Goal: Task Accomplishment & Management: Manage account settings

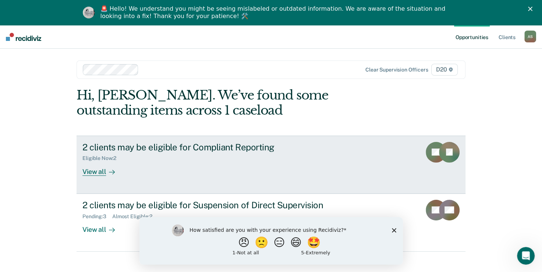
click at [91, 170] on div "View all" at bounding box center [102, 168] width 41 height 14
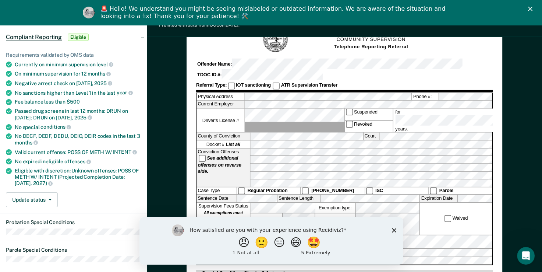
scroll to position [72, 0]
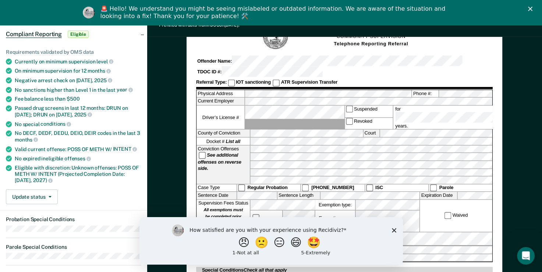
click at [391, 232] on div "How satisfied are you with your experience using Recidiviz? 😠 🙁 😑 😄 🤩 1 - Not a…" at bounding box center [270, 239] width 263 height 47
click at [394, 230] on polygon "Close survey" at bounding box center [393, 229] width 4 height 4
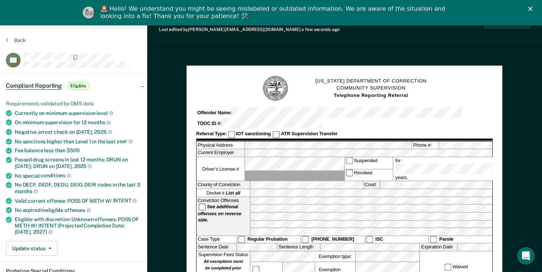
scroll to position [0, 0]
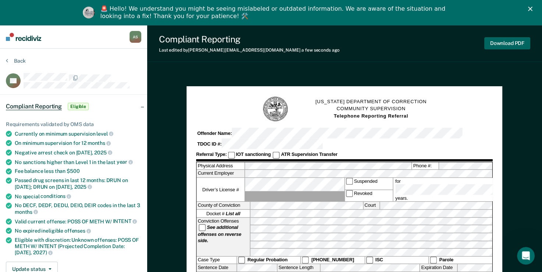
click at [500, 43] on button "Download PDF" at bounding box center [507, 43] width 46 height 12
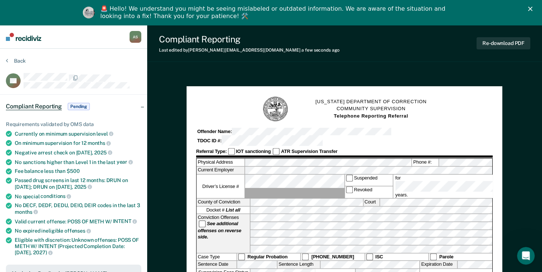
click at [532, 8] on div "🚨 Hello! We understand you might be seeing mislabeled or outdated information. …" at bounding box center [271, 12] width 542 height 19
click at [532, 9] on polygon "Close" at bounding box center [530, 9] width 4 height 4
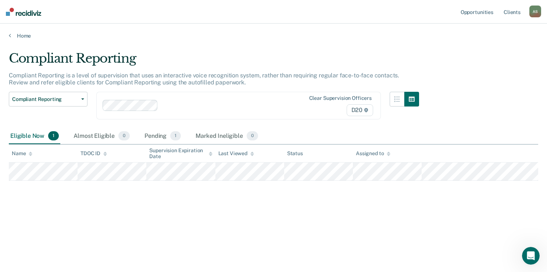
click at [361, 217] on div "Compliant Reporting Compliant Reporting is a level of supervision that uses an …" at bounding box center [274, 145] width 530 height 189
drag, startPoint x: 361, startPoint y: 217, endPoint x: 492, endPoint y: 223, distance: 131.5
click at [492, 223] on div "Compliant Reporting Compliant Reporting is a level of supervision that uses an …" at bounding box center [274, 145] width 530 height 189
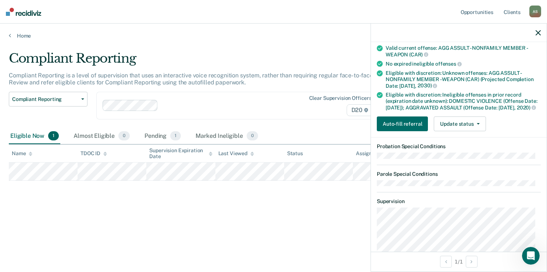
scroll to position [142, 0]
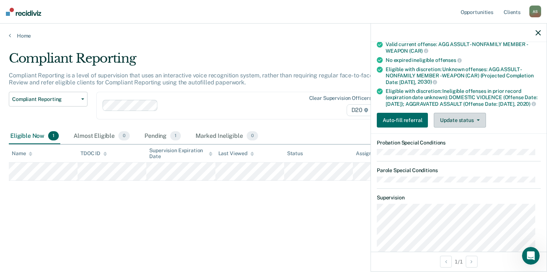
click at [452, 127] on button "Update status" at bounding box center [460, 120] width 52 height 15
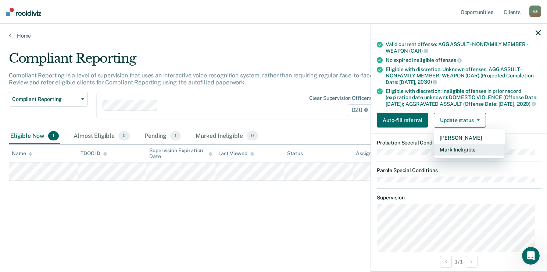
click at [456, 155] on button "Mark Ineligible" at bounding box center [469, 149] width 71 height 12
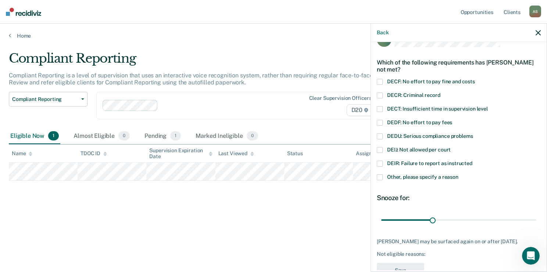
scroll to position [19, 0]
click at [381, 95] on span at bounding box center [380, 96] width 6 height 6
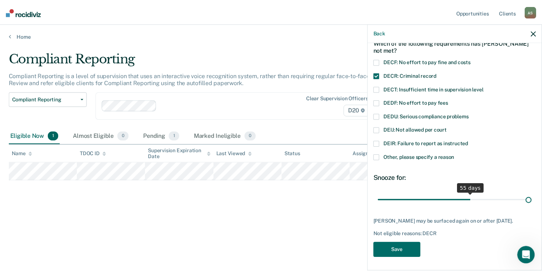
scroll to position [45, 0]
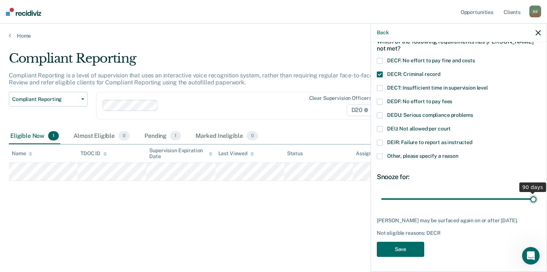
drag, startPoint x: 430, startPoint y: 194, endPoint x: 543, endPoint y: 203, distance: 113.3
type input "90"
click at [537, 203] on input "range" at bounding box center [459, 198] width 155 height 13
click at [401, 245] on button "Save" at bounding box center [400, 248] width 47 height 15
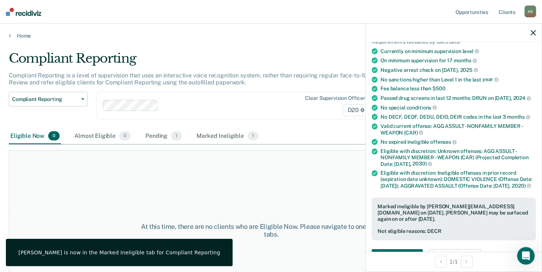
scroll to position [61, 0]
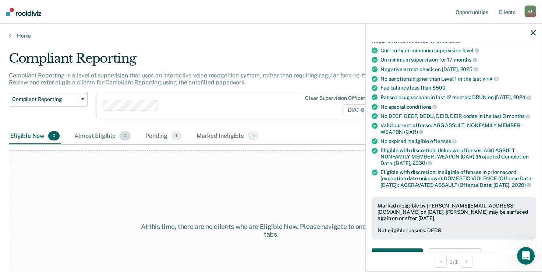
click at [103, 135] on div "Almost Eligible 0" at bounding box center [102, 136] width 59 height 16
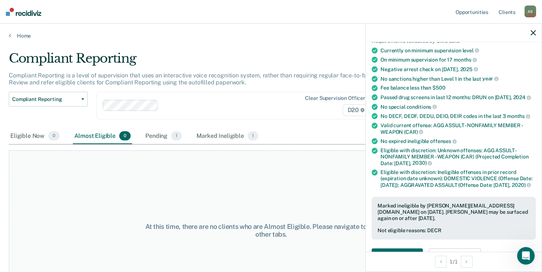
click at [525, 27] on div at bounding box center [454, 33] width 176 height 18
click at [535, 37] on div at bounding box center [454, 33] width 176 height 18
click at [535, 36] on div at bounding box center [454, 33] width 176 height 18
click at [534, 32] on icon "button" at bounding box center [533, 32] width 5 height 5
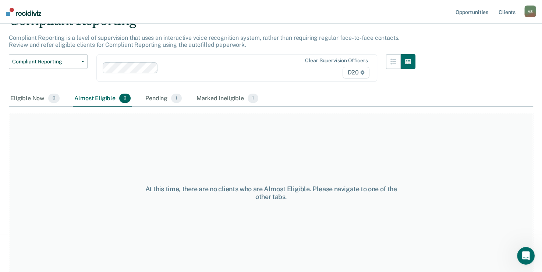
scroll to position [0, 0]
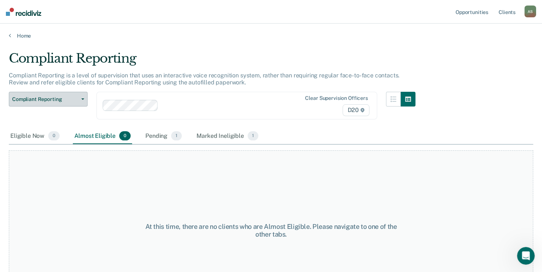
click at [74, 97] on span "Compliant Reporting" at bounding box center [45, 99] width 66 height 6
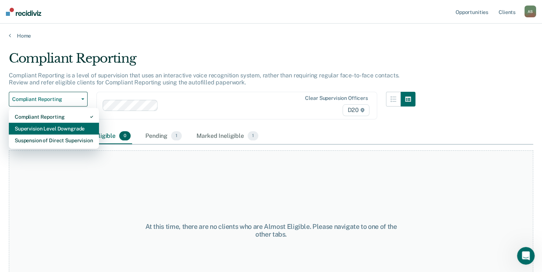
click at [61, 127] on div "Supervision Level Downgrade" at bounding box center [54, 129] width 78 height 12
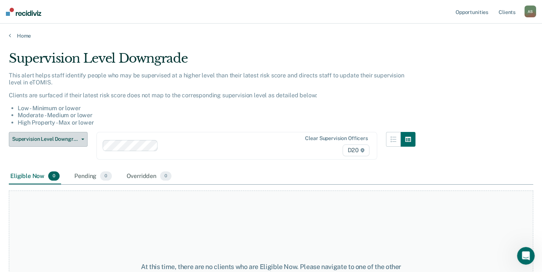
click at [66, 136] on span "Supervision Level Downgrade" at bounding box center [45, 139] width 66 height 6
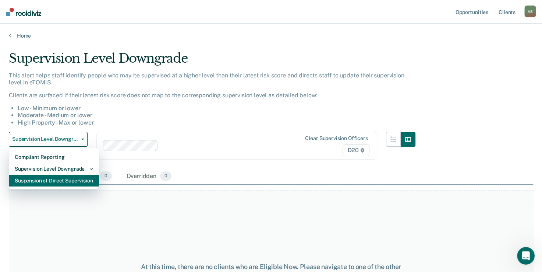
click at [67, 174] on div "Suspension of Direct Supervision" at bounding box center [54, 180] width 78 height 12
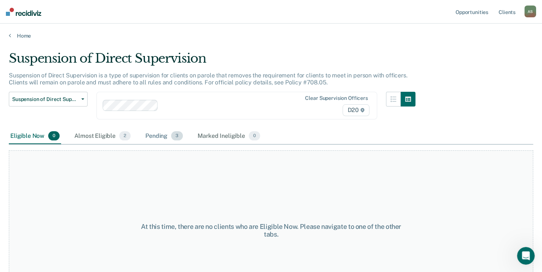
click at [170, 137] on div "Pending 3" at bounding box center [164, 136] width 40 height 16
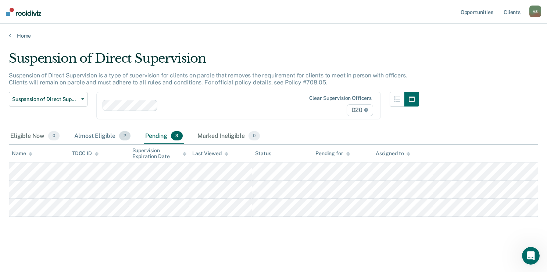
click at [108, 132] on div "Almost Eligible 2" at bounding box center [102, 136] width 59 height 16
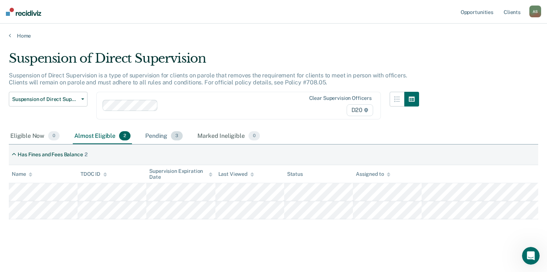
click at [157, 132] on div "Pending 3" at bounding box center [164, 136] width 40 height 16
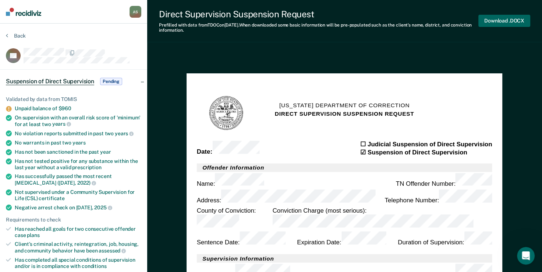
click at [499, 19] on button "Download .DOCX" at bounding box center [504, 21] width 52 height 12
click at [499, 17] on button "Download .DOCX" at bounding box center [504, 21] width 52 height 12
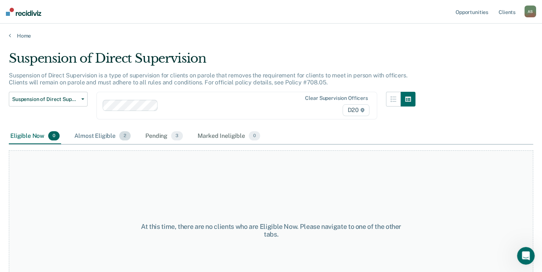
click at [90, 132] on div "Almost Eligible 2" at bounding box center [102, 136] width 59 height 16
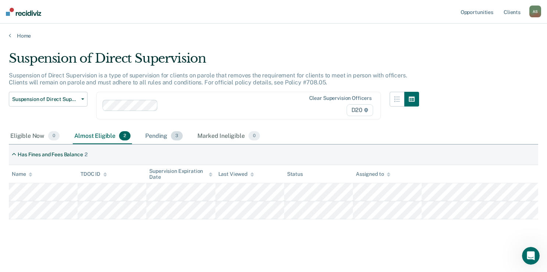
click at [151, 135] on div "Pending 3" at bounding box center [164, 136] width 40 height 16
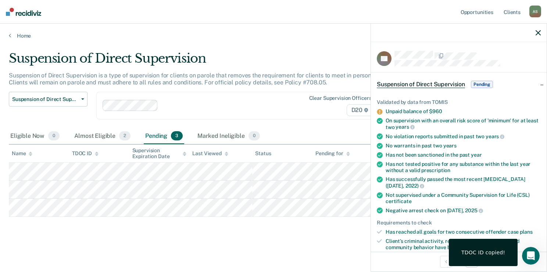
click at [539, 33] on icon "button" at bounding box center [538, 32] width 5 height 5
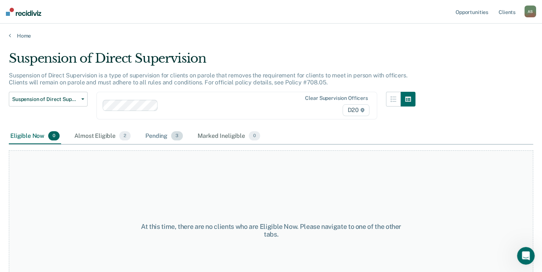
click at [157, 137] on div "Pending 3" at bounding box center [164, 136] width 40 height 16
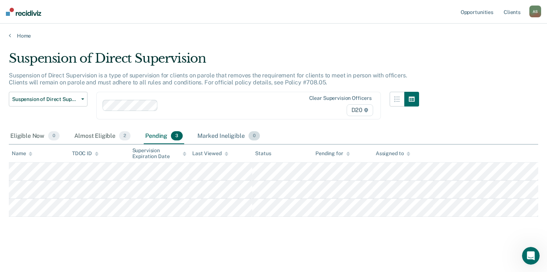
click at [216, 135] on div "Marked Ineligible 0" at bounding box center [228, 136] width 65 height 16
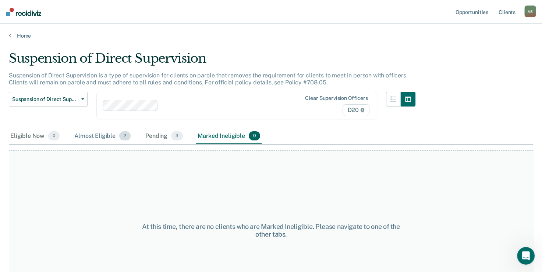
click at [95, 133] on div "Almost Eligible 2" at bounding box center [102, 136] width 59 height 16
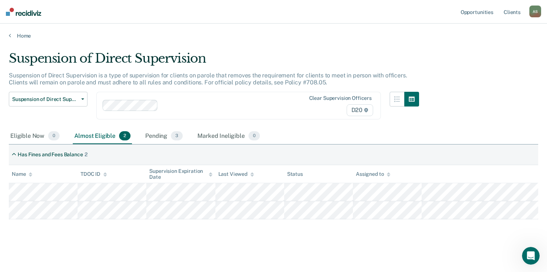
click at [109, 134] on div "Almost Eligible 2" at bounding box center [102, 136] width 59 height 16
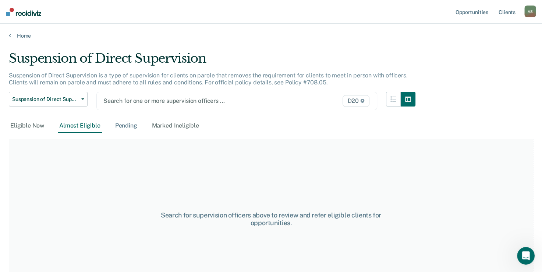
click at [127, 127] on div "Pending" at bounding box center [126, 126] width 25 height 14
click at [82, 129] on div "Almost Eligible" at bounding box center [80, 126] width 44 height 14
click at [24, 120] on div "Eligible Now" at bounding box center [27, 126] width 37 height 14
